Goal: Transaction & Acquisition: Obtain resource

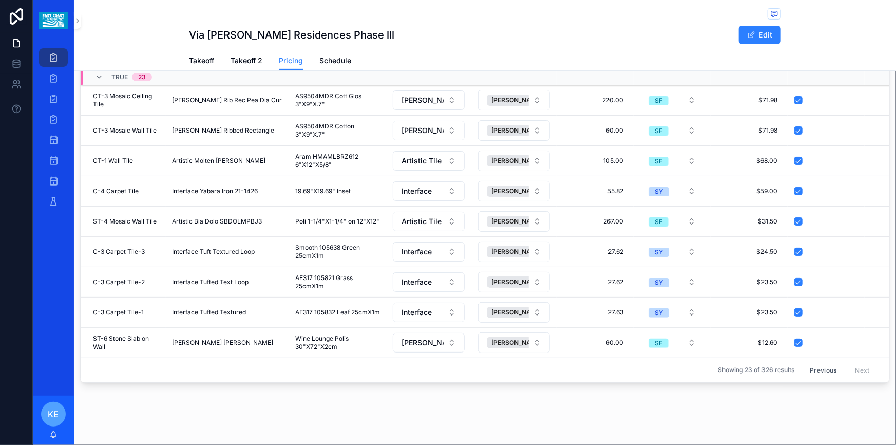
scroll to position [190, 0]
click at [813, 364] on button "Previous" at bounding box center [823, 370] width 41 height 16
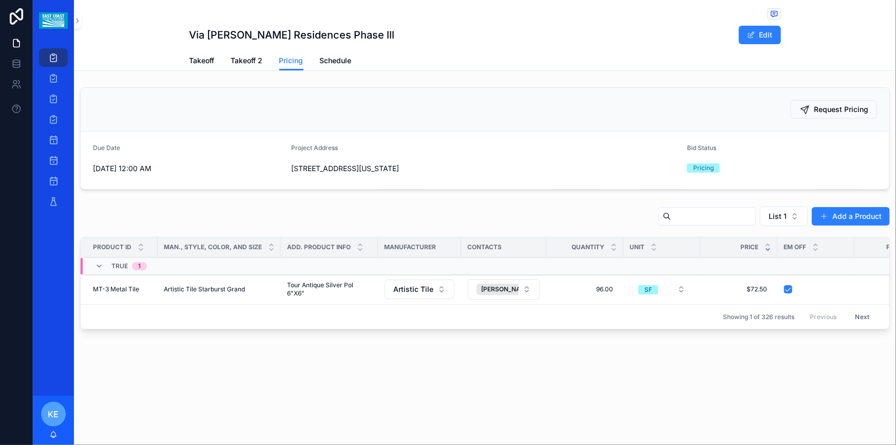
click at [864, 317] on button "Next" at bounding box center [863, 317] width 29 height 16
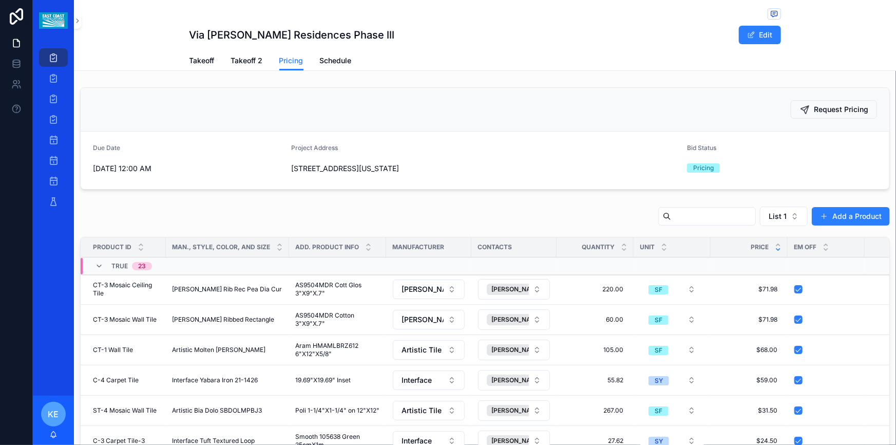
scroll to position [186, 0]
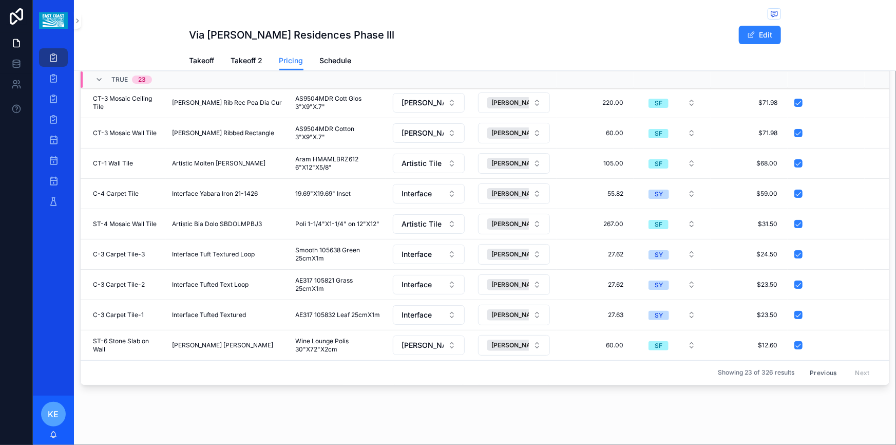
click at [812, 365] on button "Previous" at bounding box center [823, 373] width 41 height 16
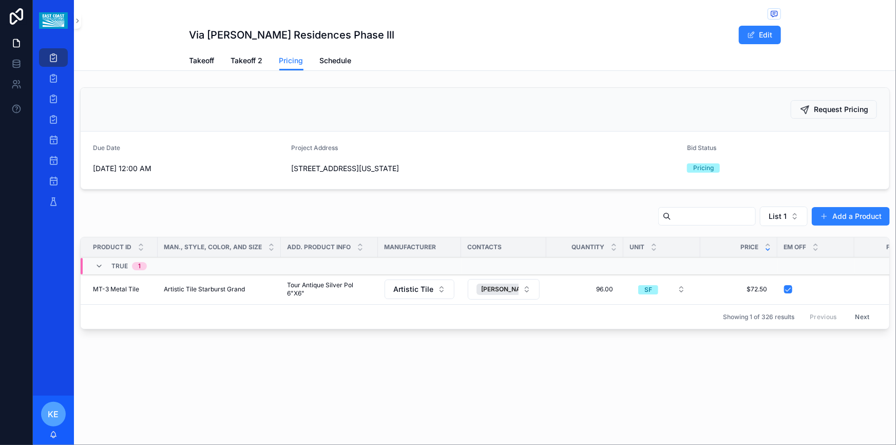
click at [863, 317] on button "Next" at bounding box center [863, 317] width 29 height 16
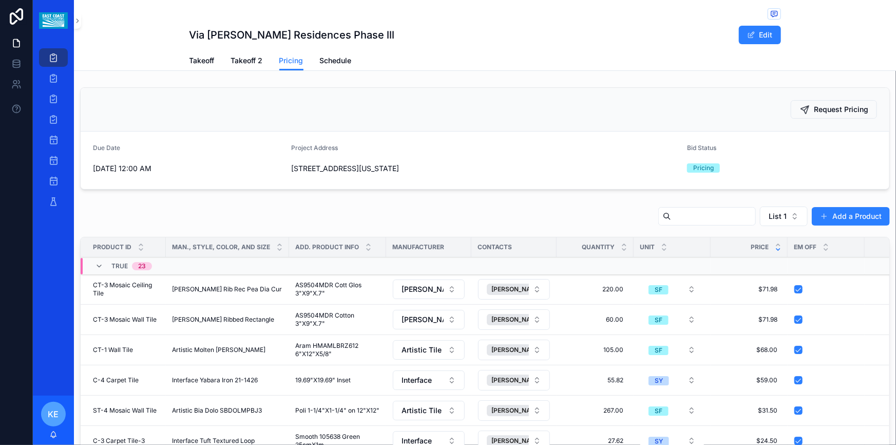
click at [102, 266] on icon "scrollable content" at bounding box center [99, 266] width 8 height 8
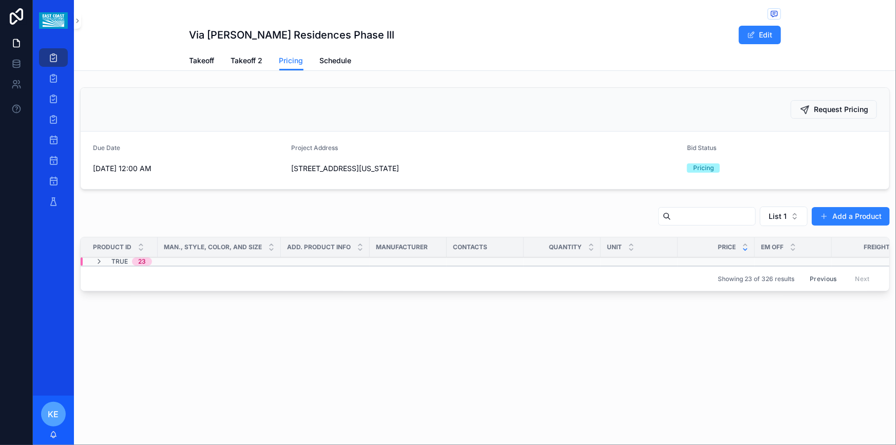
click at [729, 197] on div "Request Pricing Due Date [DATE] 12:00 AM Project Address [STREET_ADDRESS][US_ST…" at bounding box center [485, 191] width 822 height 216
click at [819, 278] on button "Previous" at bounding box center [823, 279] width 41 height 16
click at [791, 216] on button "List 1" at bounding box center [784, 216] width 48 height 20
click at [753, 255] on div "None" at bounding box center [785, 258] width 143 height 16
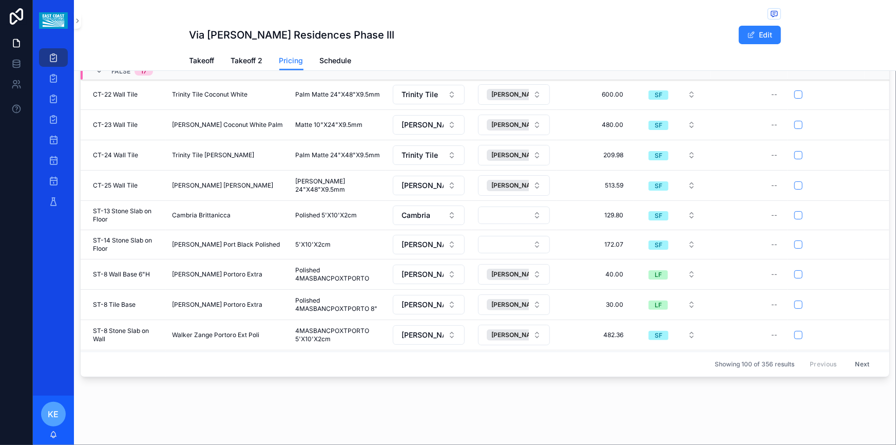
scroll to position [195, 0]
click at [851, 356] on button "Next" at bounding box center [863, 364] width 29 height 16
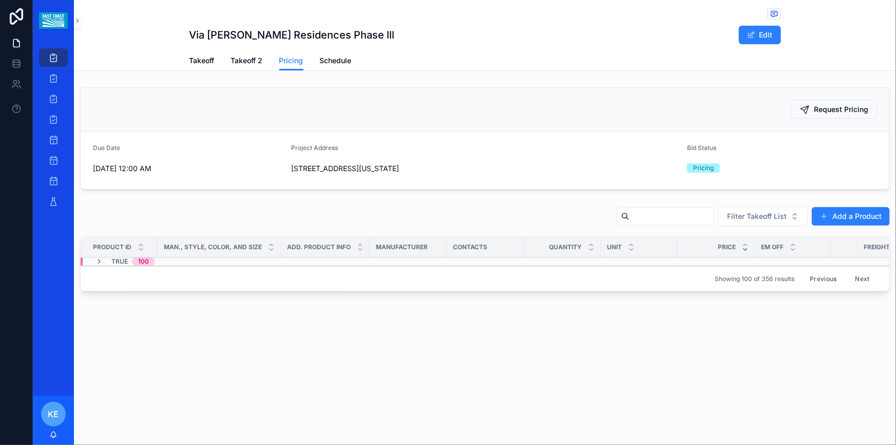
click at [865, 275] on button "Next" at bounding box center [863, 279] width 29 height 16
click at [860, 277] on button "Next" at bounding box center [863, 279] width 29 height 16
click at [861, 280] on button "Next" at bounding box center [863, 279] width 29 height 16
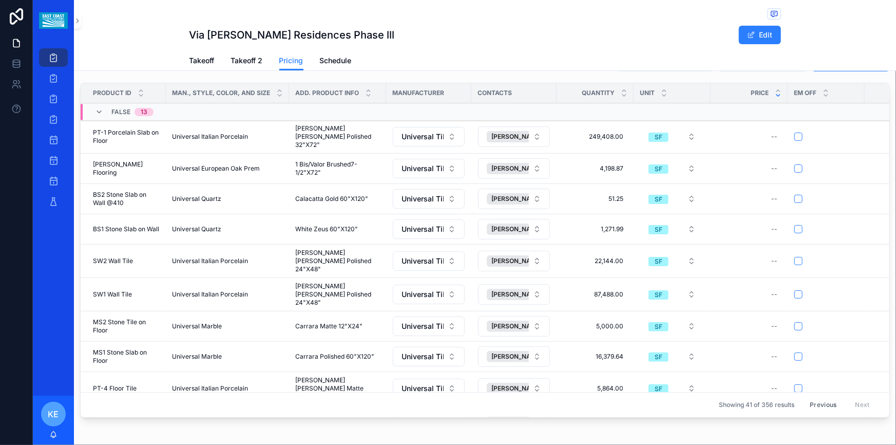
scroll to position [154, 0]
click at [800, 136] on button "scrollable content" at bounding box center [799, 137] width 8 height 8
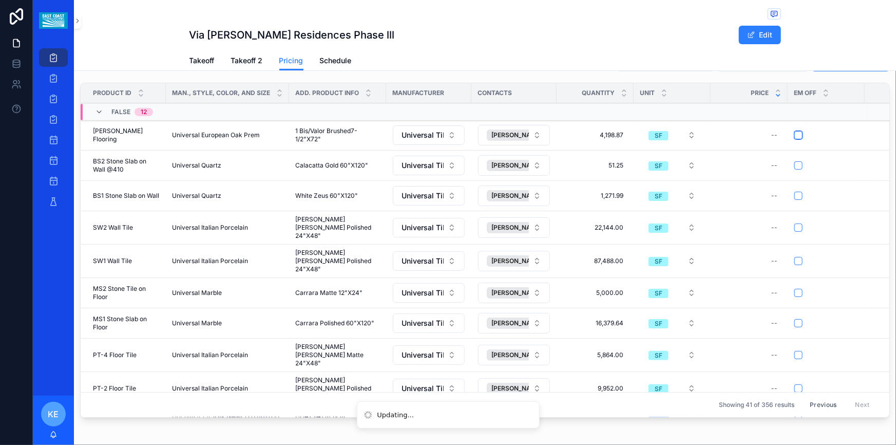
click at [799, 136] on button "scrollable content" at bounding box center [799, 135] width 8 height 8
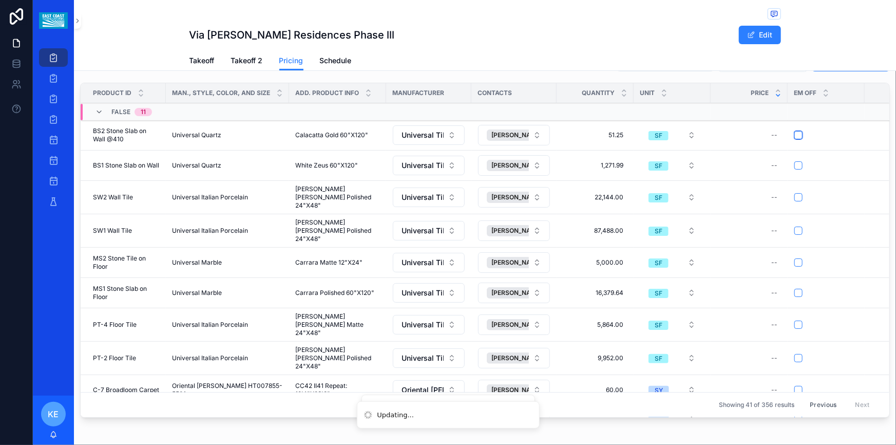
click at [799, 136] on button "scrollable content" at bounding box center [799, 135] width 8 height 8
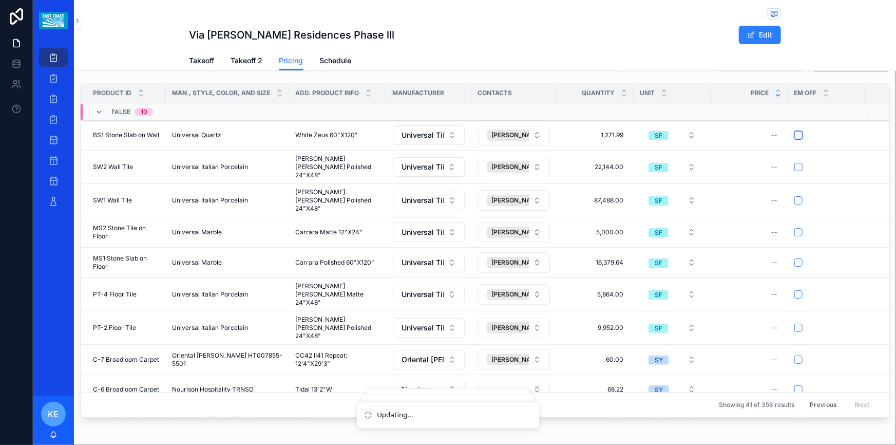
click at [799, 136] on button "scrollable content" at bounding box center [799, 135] width 8 height 8
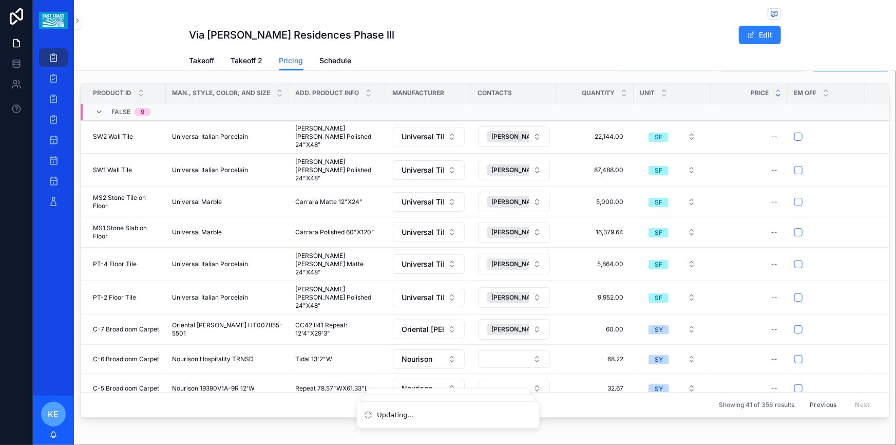
click at [799, 136] on button "scrollable content" at bounding box center [799, 137] width 8 height 8
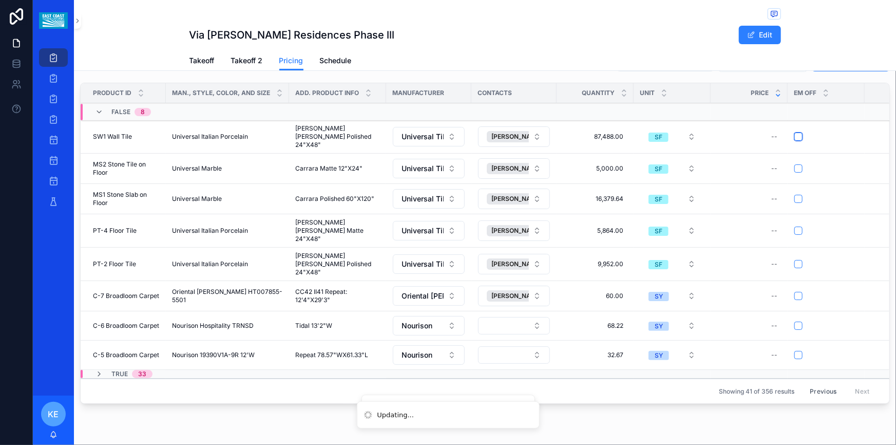
click at [799, 136] on button "scrollable content" at bounding box center [799, 137] width 8 height 8
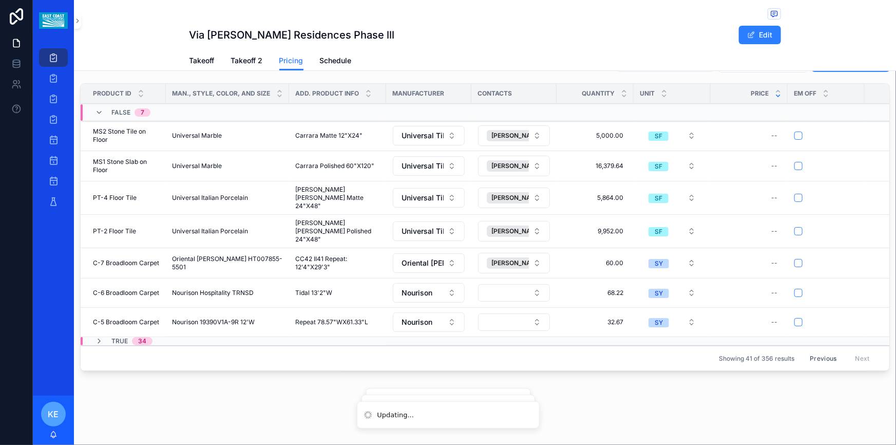
scroll to position [152, 0]
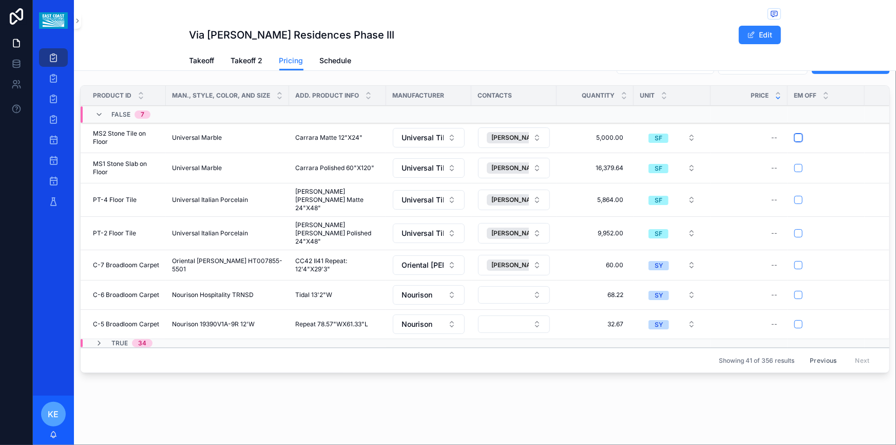
click at [797, 138] on button "scrollable content" at bounding box center [799, 138] width 8 height 8
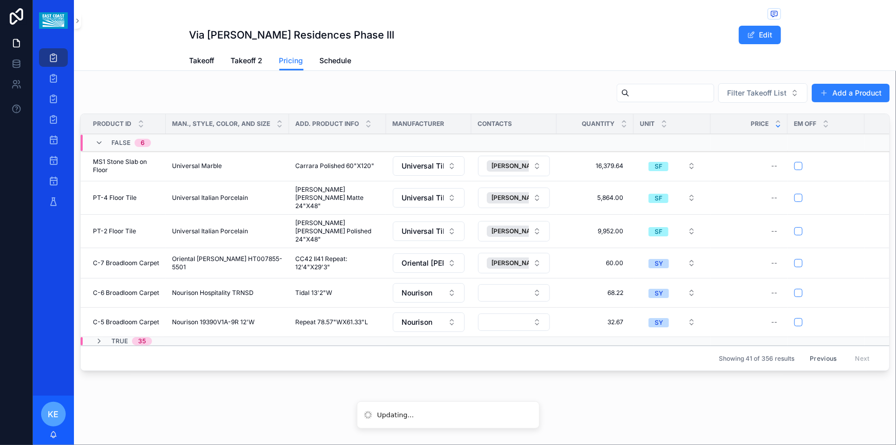
scroll to position [122, 0]
click at [798, 170] on button "scrollable content" at bounding box center [799, 167] width 8 height 8
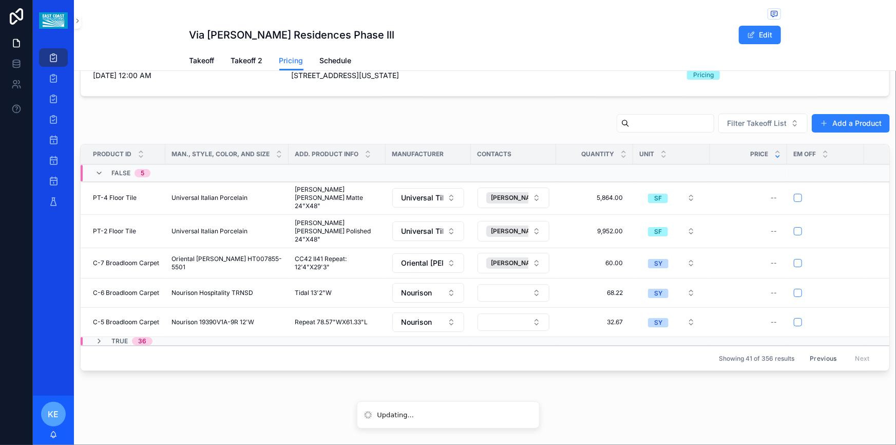
scroll to position [92, 0]
click at [798, 170] on td "scrollable content" at bounding box center [825, 174] width 77 height 17
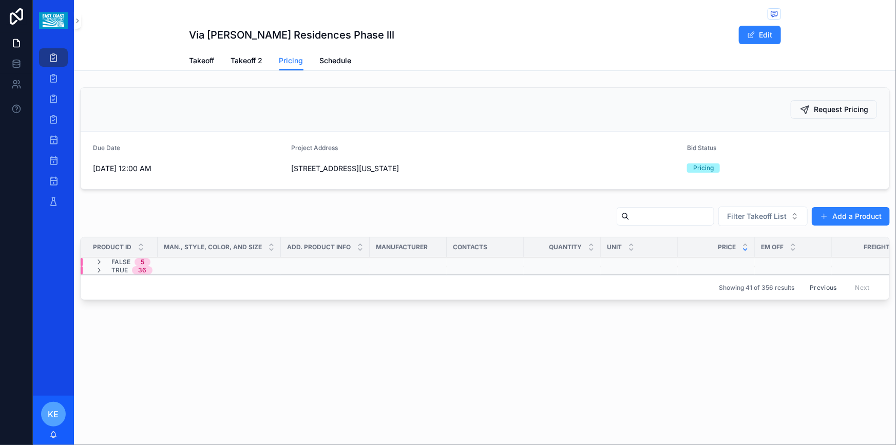
click at [102, 260] on icon "scrollable content" at bounding box center [99, 262] width 8 height 8
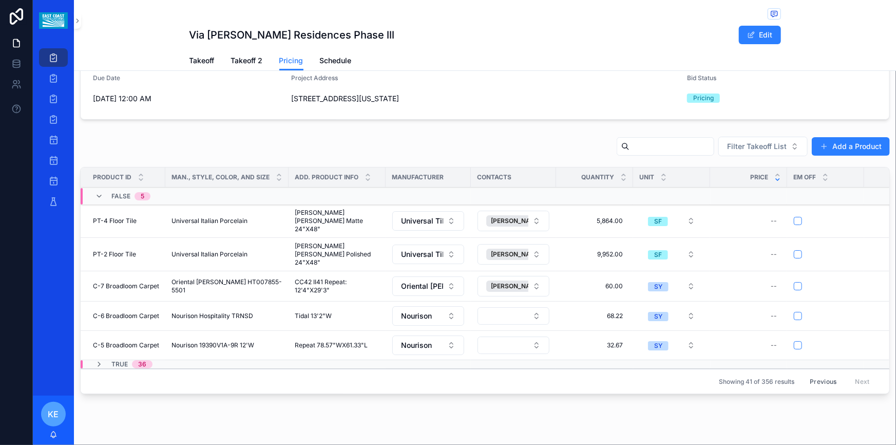
scroll to position [92, 0]
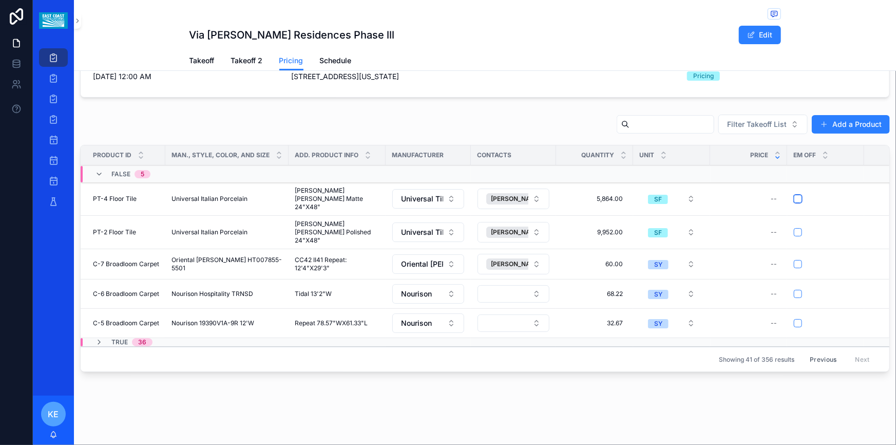
click at [797, 197] on button "scrollable content" at bounding box center [798, 199] width 8 height 8
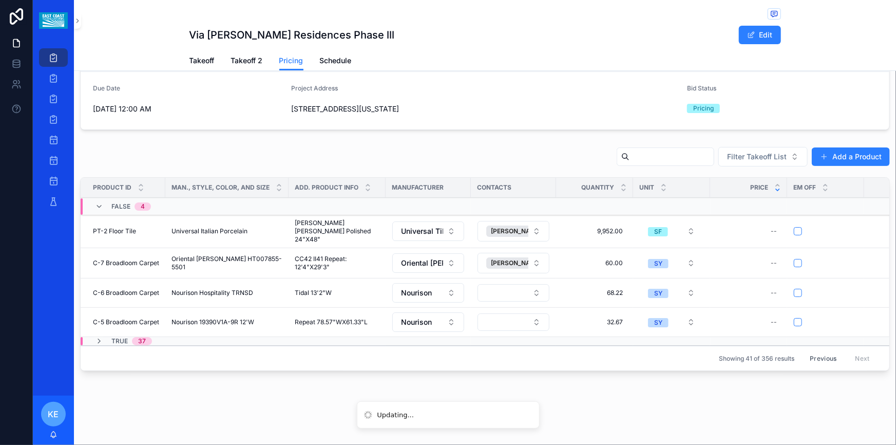
scroll to position [62, 0]
click at [796, 228] on button "scrollable content" at bounding box center [798, 231] width 8 height 8
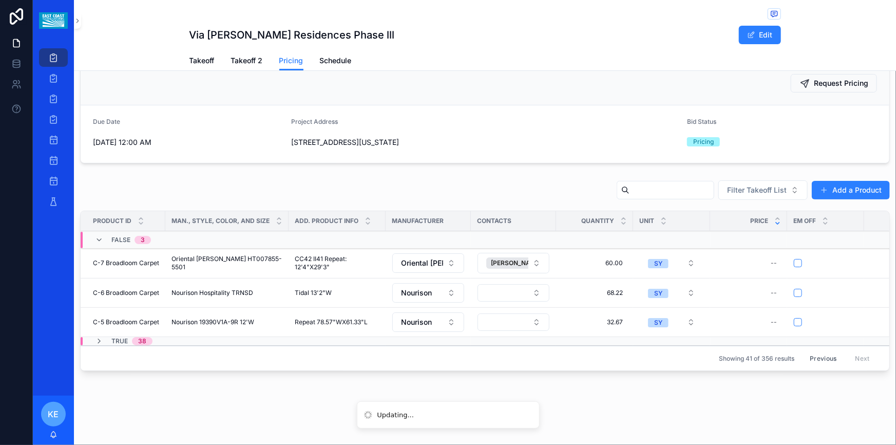
scroll to position [31, 0]
click at [815, 354] on button "Previous" at bounding box center [823, 358] width 41 height 16
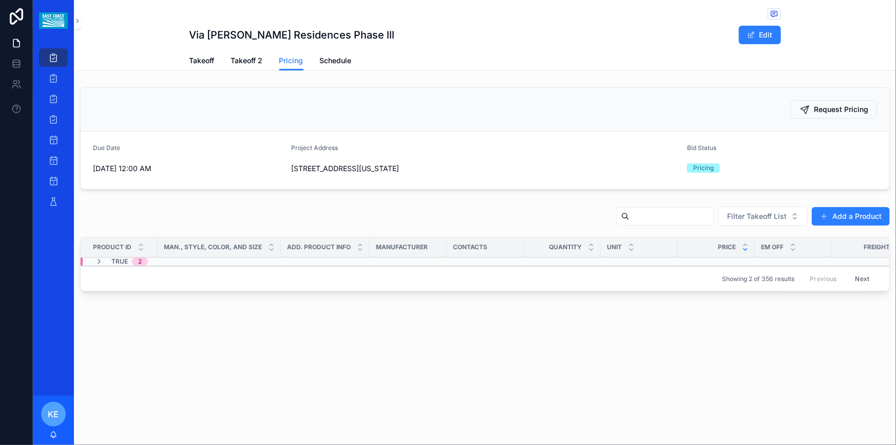
click at [800, 213] on button "Filter Takeoff List" at bounding box center [763, 216] width 89 height 20
click at [685, 212] on input "scrollable content" at bounding box center [672, 216] width 84 height 14
click at [700, 191] on div "Request Pricing Due Date [DATE] 12:00 AM Project Address [STREET_ADDRESS][US_ST…" at bounding box center [485, 138] width 822 height 110
click at [101, 258] on icon "scrollable content" at bounding box center [99, 261] width 8 height 8
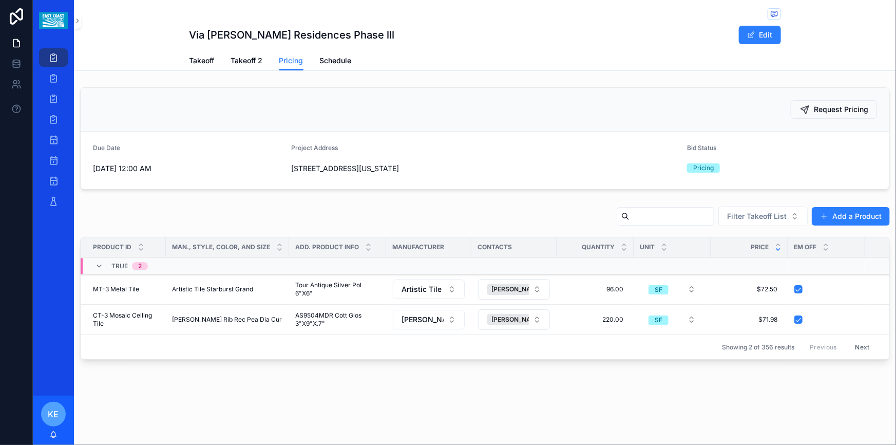
click at [862, 345] on button "Next" at bounding box center [863, 347] width 29 height 16
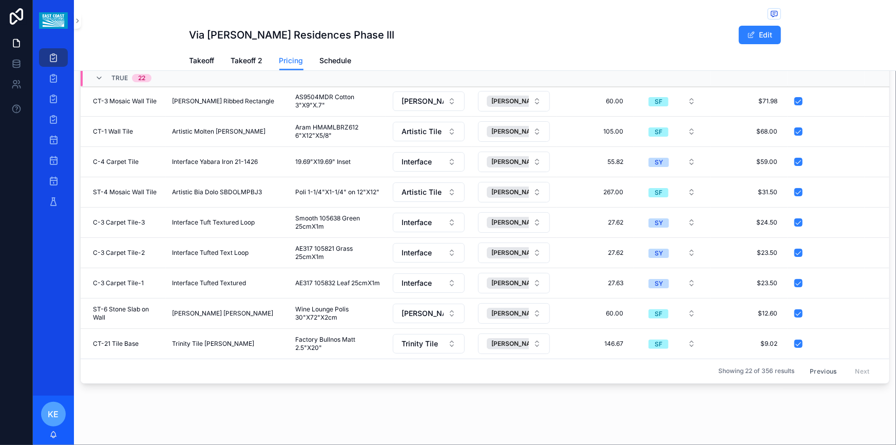
scroll to position [1, 0]
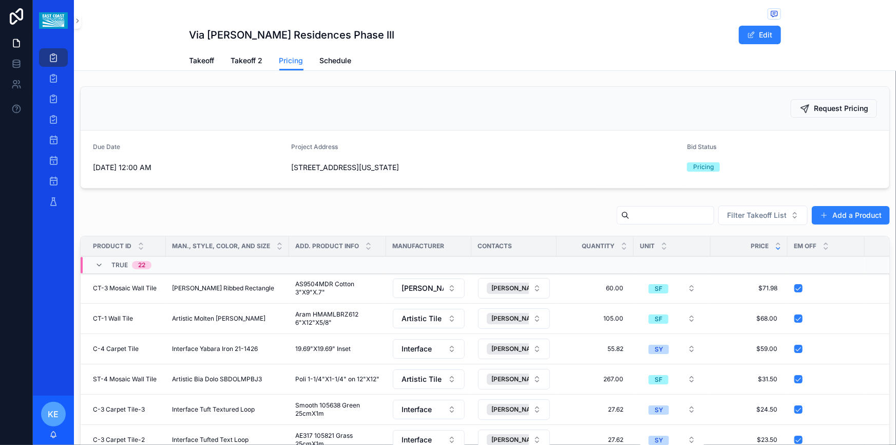
click at [768, 215] on span "Filter Takeoff List" at bounding box center [757, 215] width 60 height 10
click at [714, 271] on div "List 2" at bounding box center [757, 273] width 143 height 16
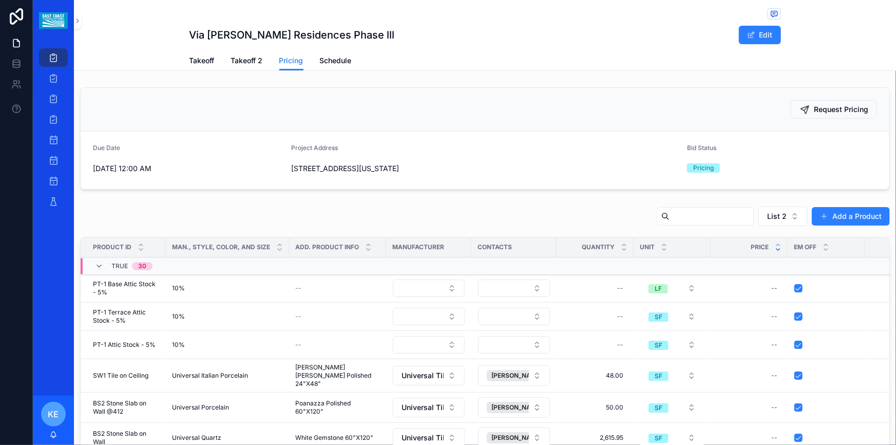
click at [792, 220] on button "List 2" at bounding box center [783, 216] width 49 height 20
click at [758, 269] on div "List 1" at bounding box center [777, 274] width 143 height 16
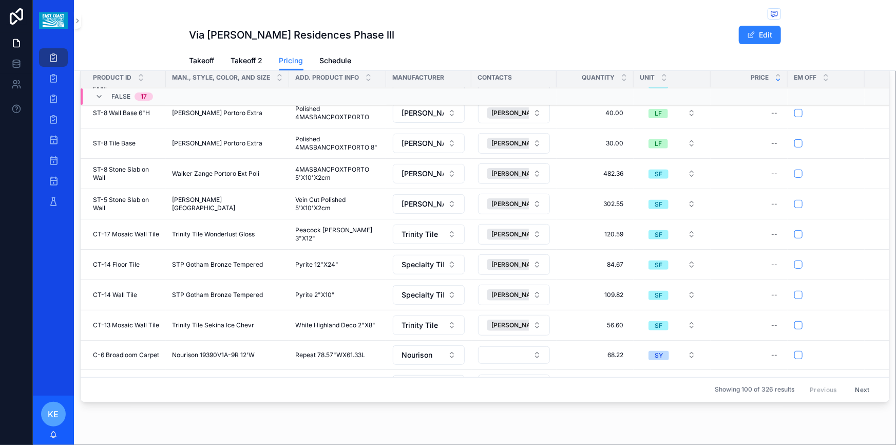
scroll to position [176, 0]
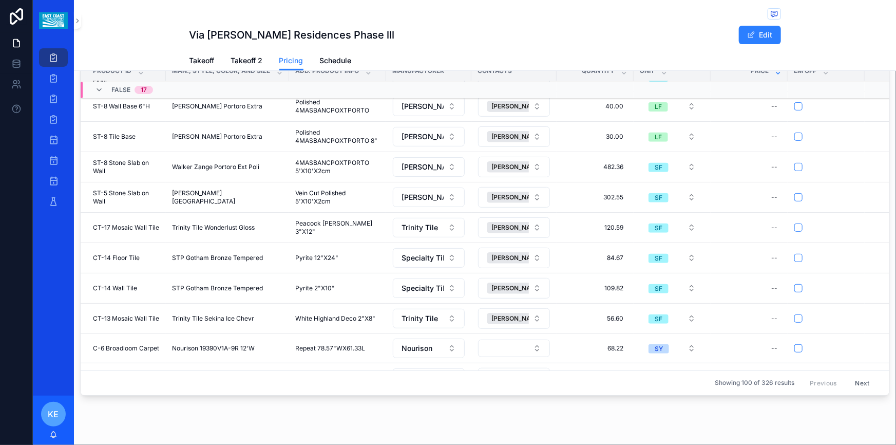
click at [850, 378] on button "Next" at bounding box center [863, 383] width 29 height 16
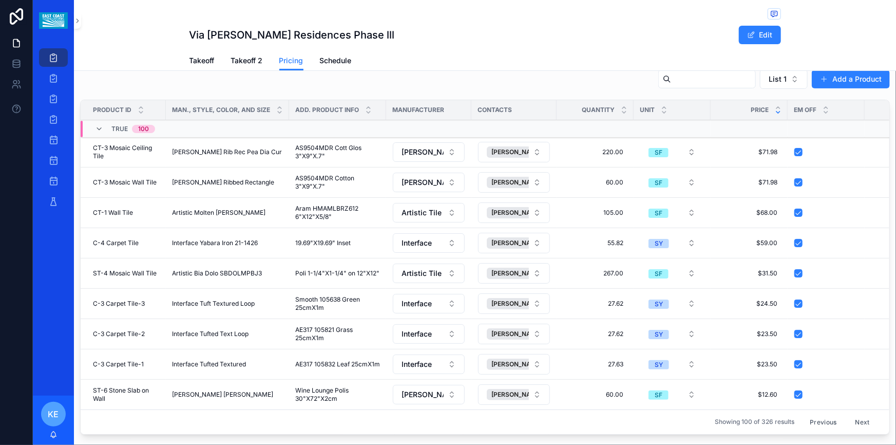
scroll to position [200, 0]
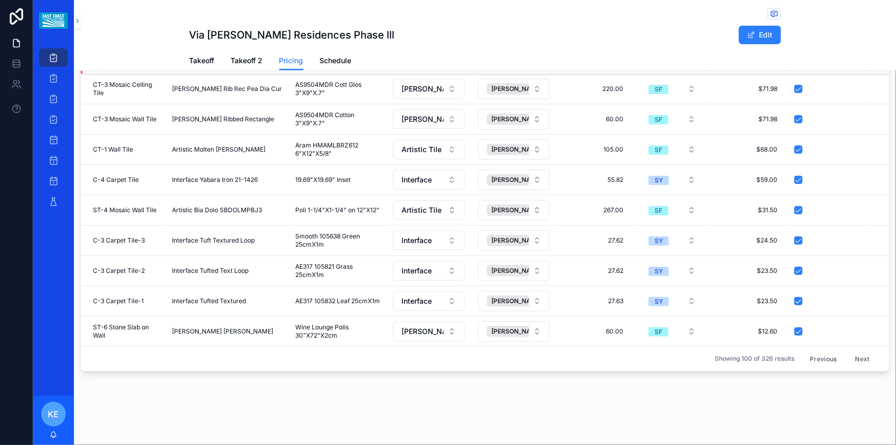
click at [851, 352] on button "Next" at bounding box center [863, 359] width 29 height 16
click at [849, 351] on button "Next" at bounding box center [863, 359] width 29 height 16
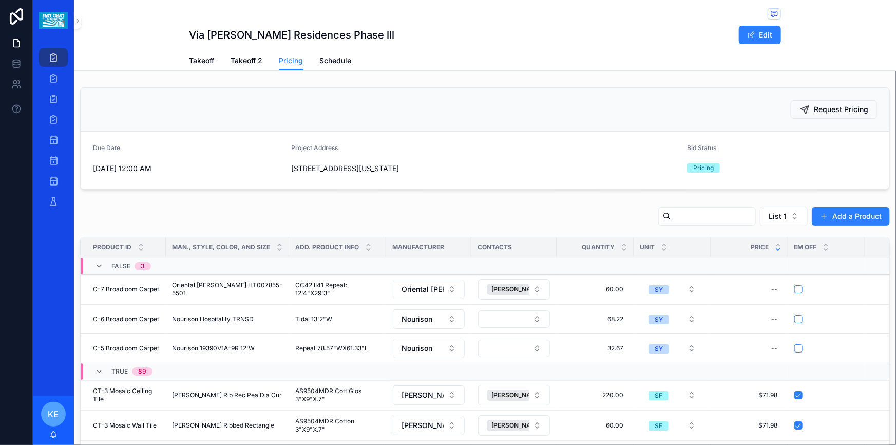
click at [841, 107] on span "Request Pricing" at bounding box center [841, 109] width 54 height 10
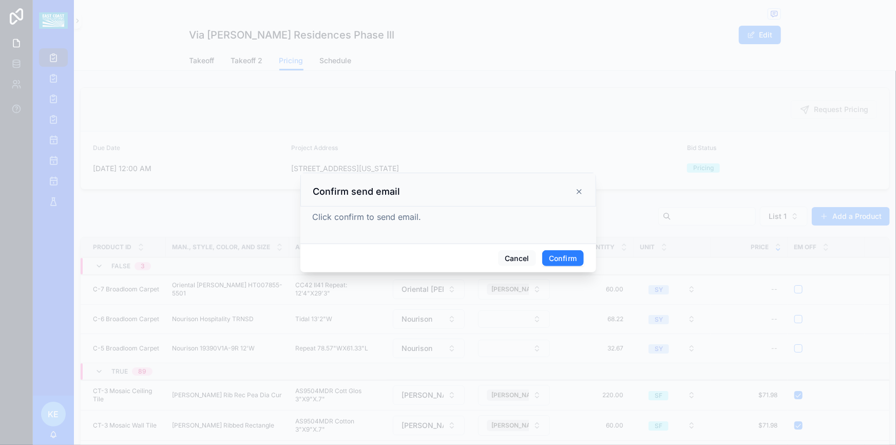
click at [573, 251] on button "Confirm" at bounding box center [562, 258] width 41 height 16
